Goal: Find specific page/section: Find specific page/section

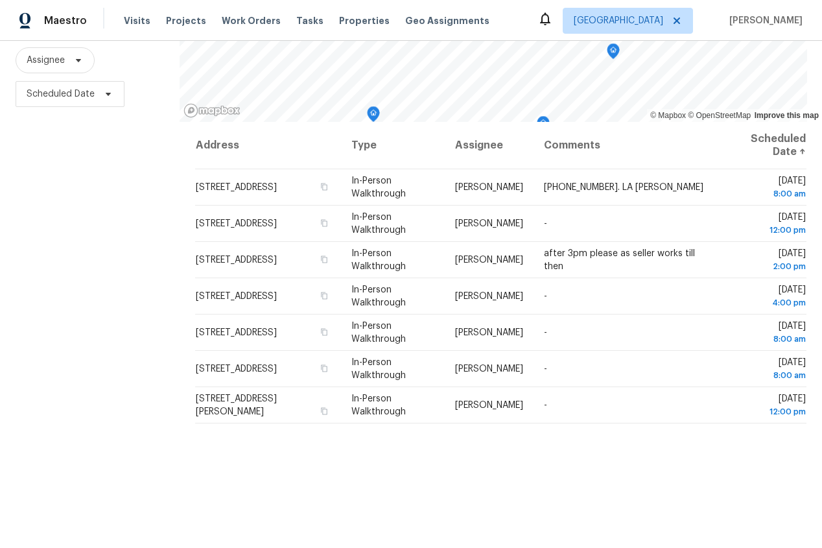
scroll to position [165, 0]
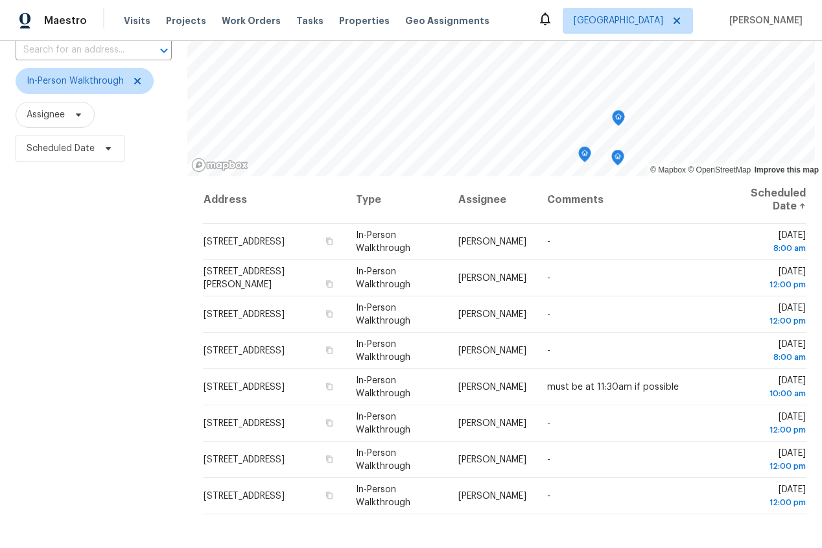
scroll to position [165, 0]
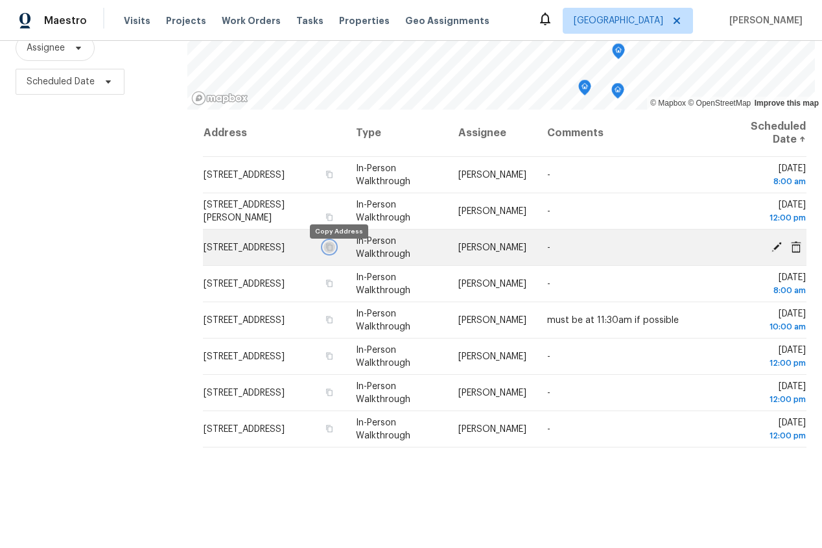
click at [333, 251] on icon "button" at bounding box center [330, 247] width 8 height 8
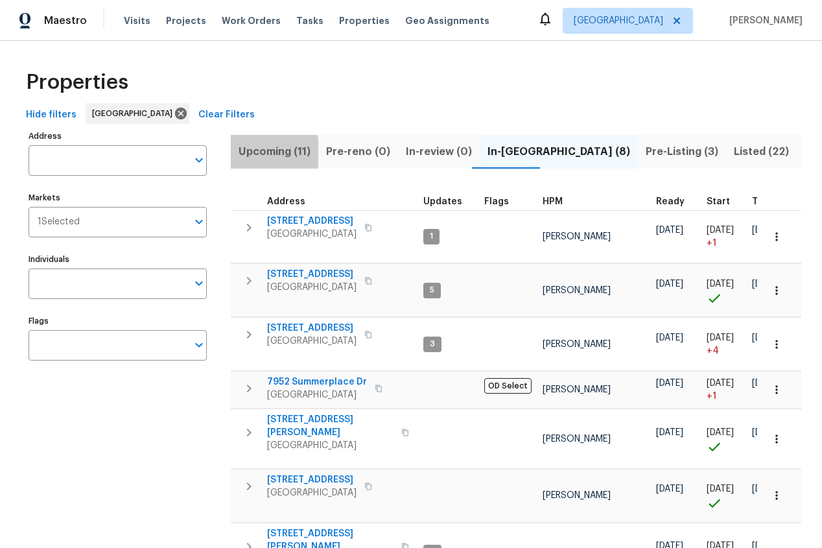
click at [269, 152] on span "Upcoming (11)" at bounding box center [275, 152] width 72 height 18
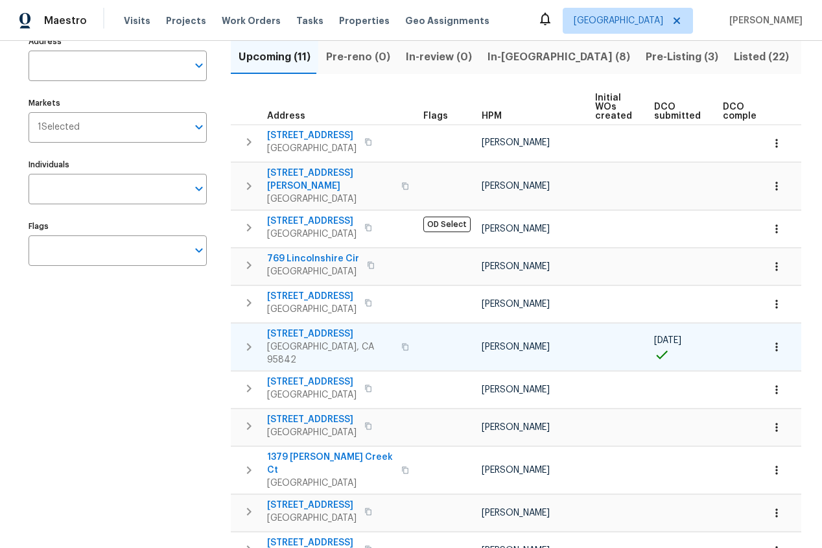
scroll to position [97, 0]
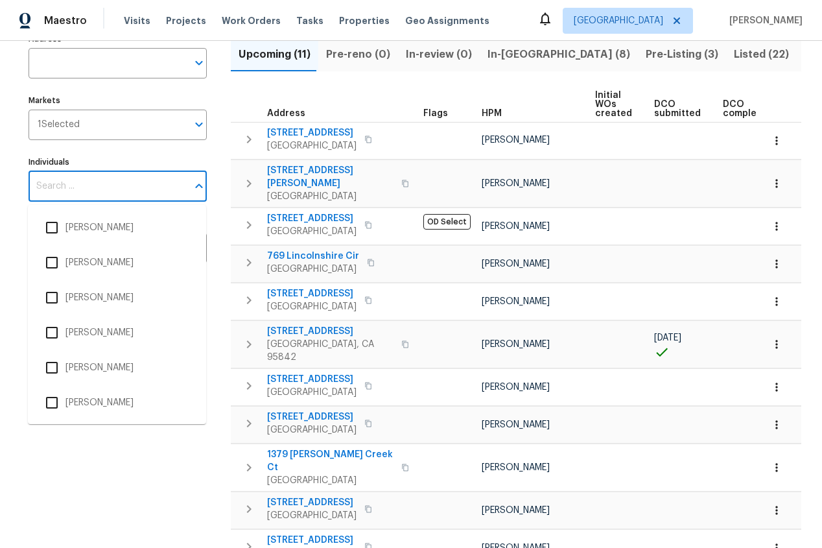
click at [111, 183] on input "Individuals" at bounding box center [108, 186] width 159 height 30
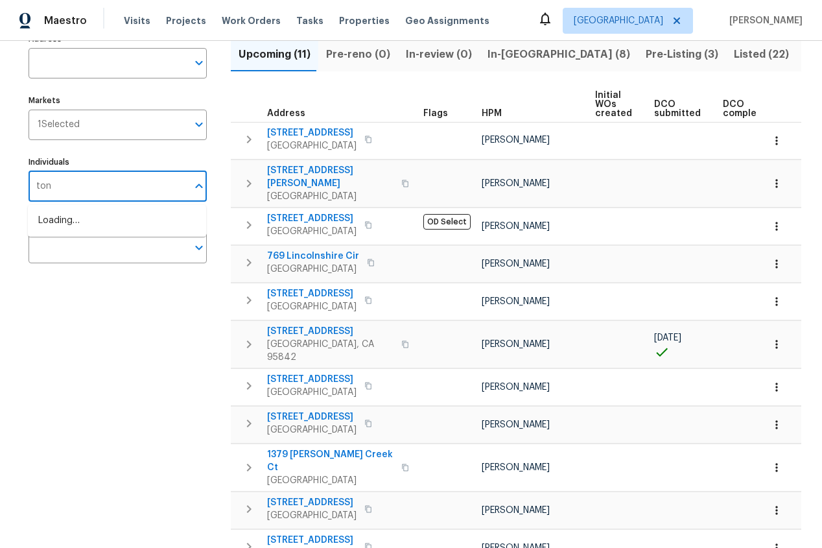
type input "toni"
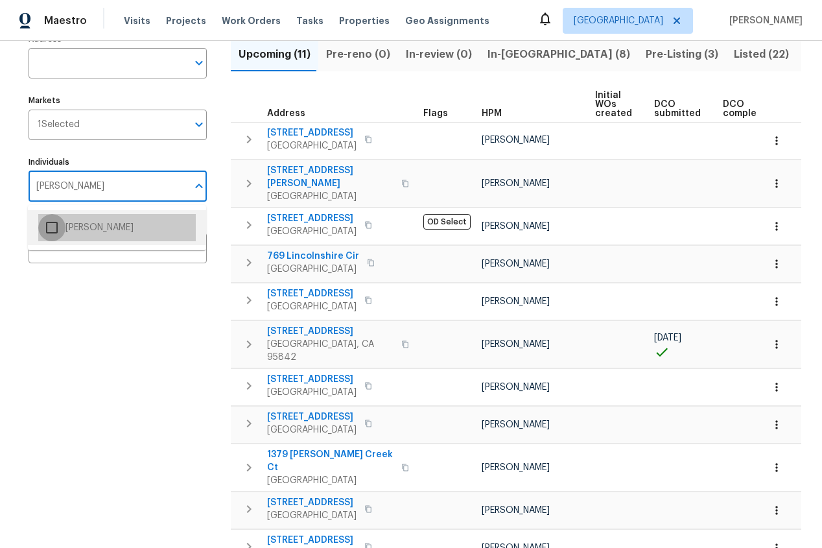
click at [59, 224] on input "checkbox" at bounding box center [51, 227] width 27 height 27
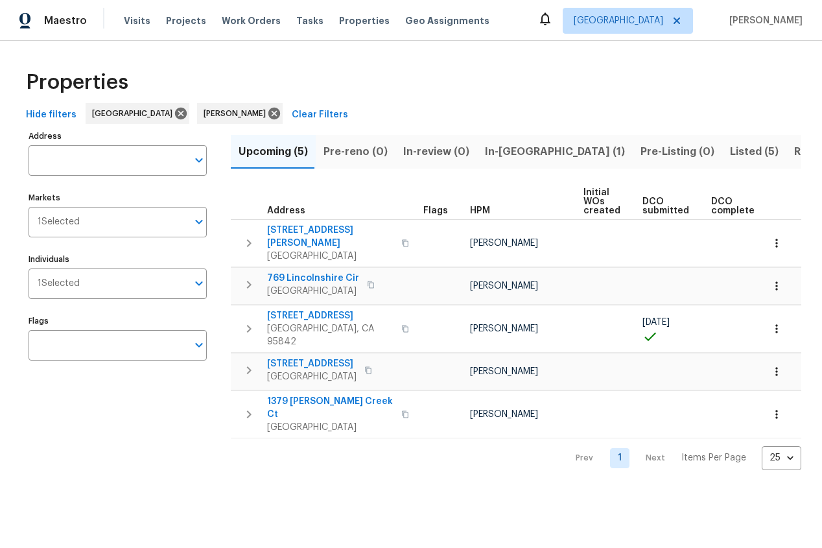
click at [38, 112] on span "Hide filters" at bounding box center [51, 115] width 51 height 16
